Goal: Information Seeking & Learning: Understand process/instructions

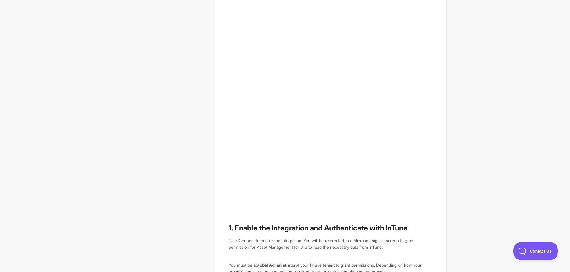
scroll to position [209, 0]
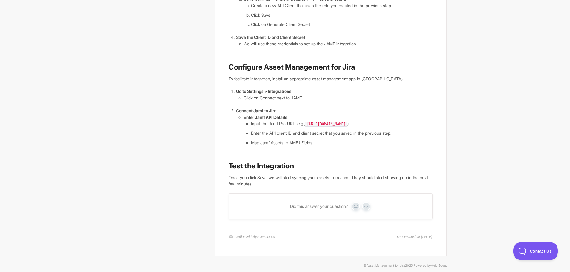
scroll to position [361, 0]
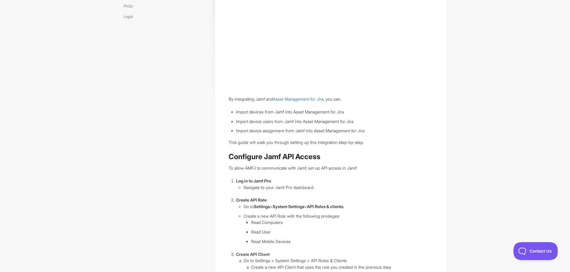
scroll to position [90, 0]
